Goal: Find specific page/section: Find specific page/section

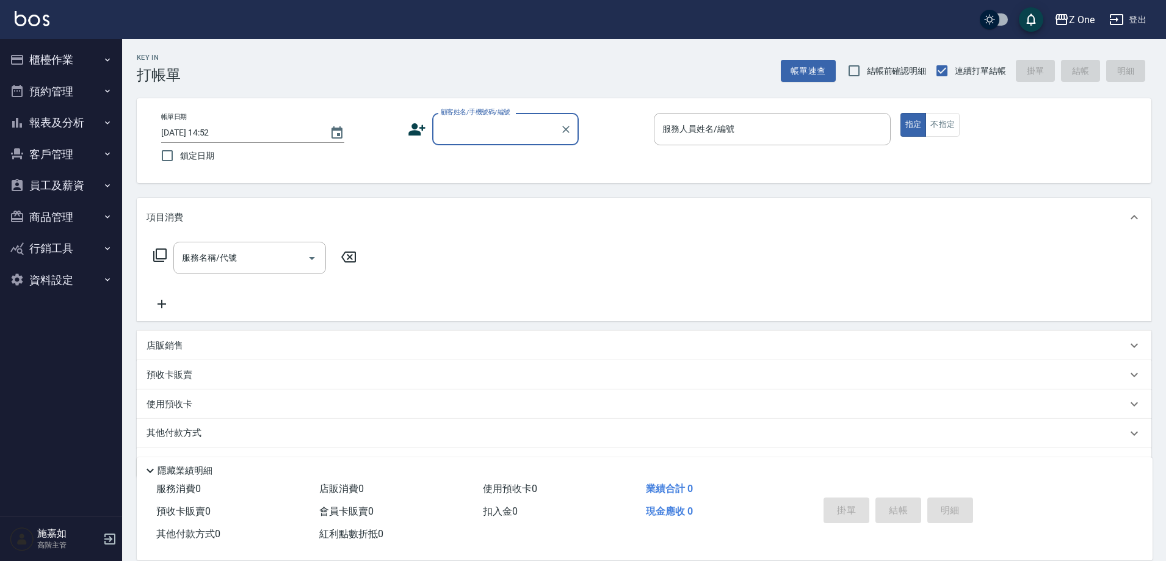
click at [93, 118] on button "報表及分析" at bounding box center [61, 123] width 112 height 32
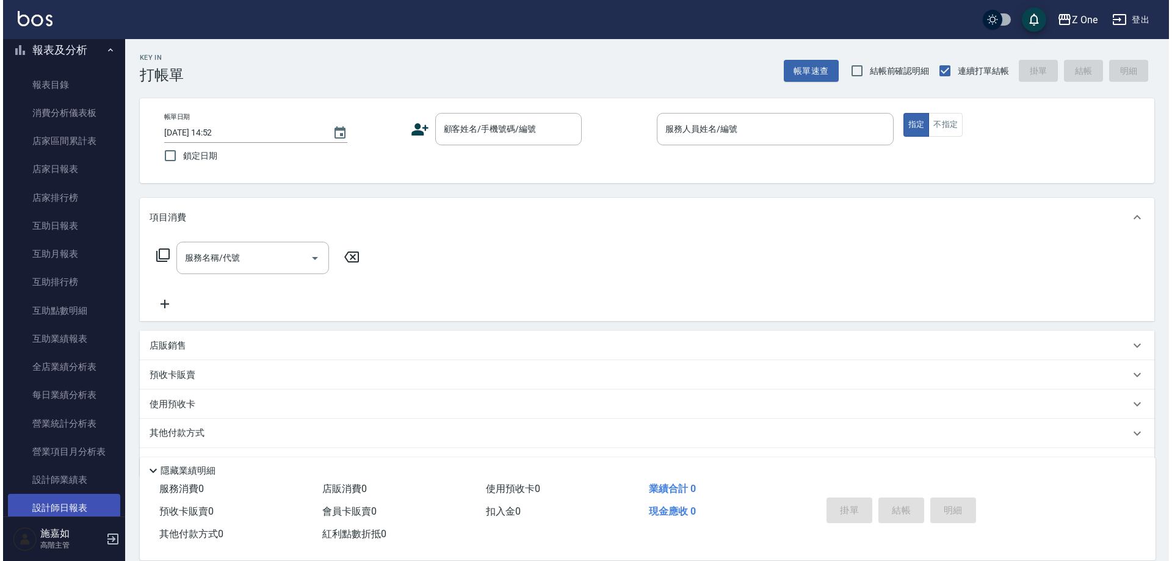
scroll to position [183, 0]
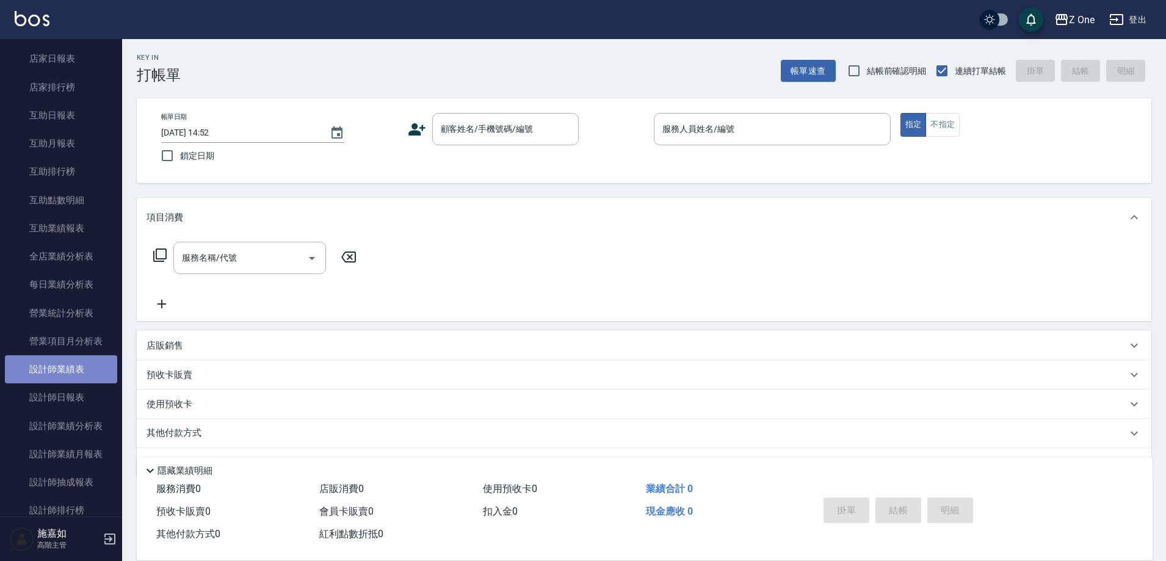
click at [79, 375] on link "設計師業績表" at bounding box center [61, 369] width 112 height 28
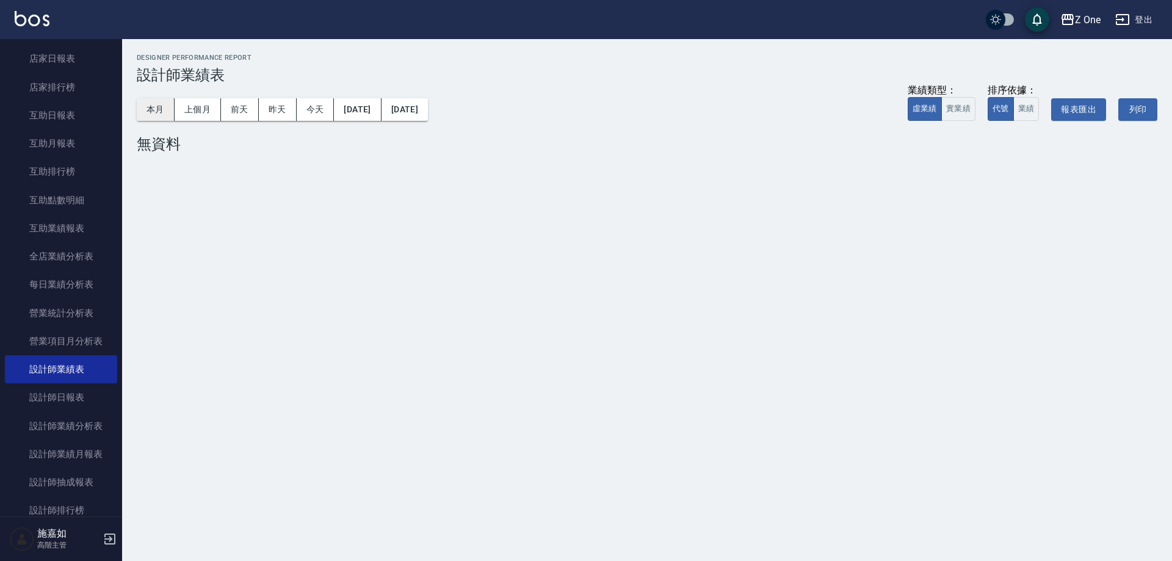
click at [159, 112] on button "本月" at bounding box center [156, 109] width 38 height 23
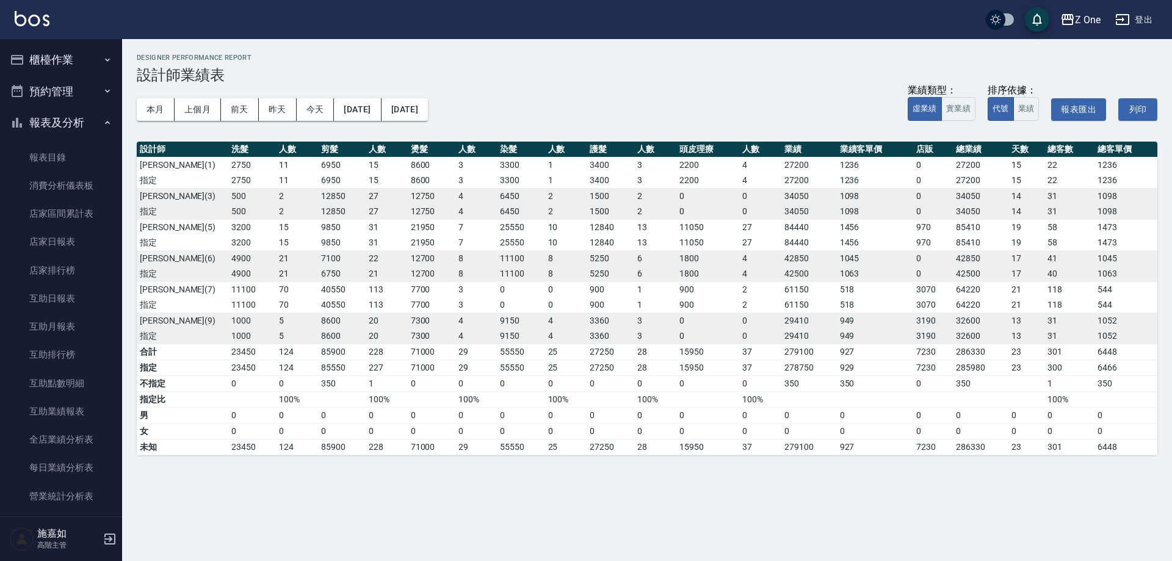
drag, startPoint x: 57, startPoint y: 54, endPoint x: 62, endPoint y: 68, distance: 15.1
click at [57, 54] on button "櫃檯作業" at bounding box center [61, 60] width 112 height 32
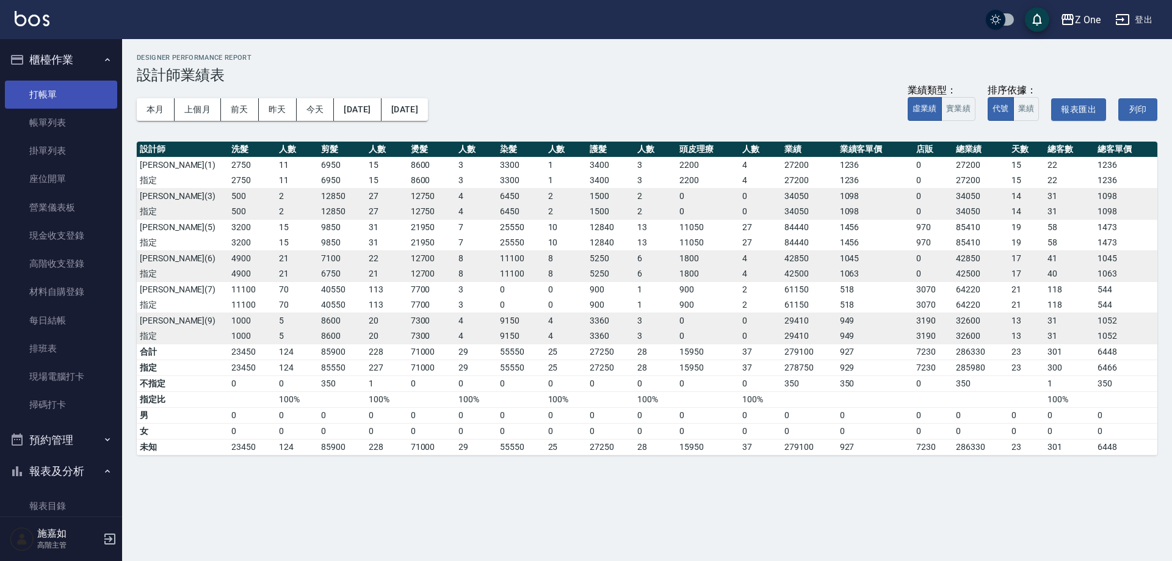
click at [68, 107] on link "打帳單" at bounding box center [61, 95] width 112 height 28
